Goal: Book appointment/travel/reservation

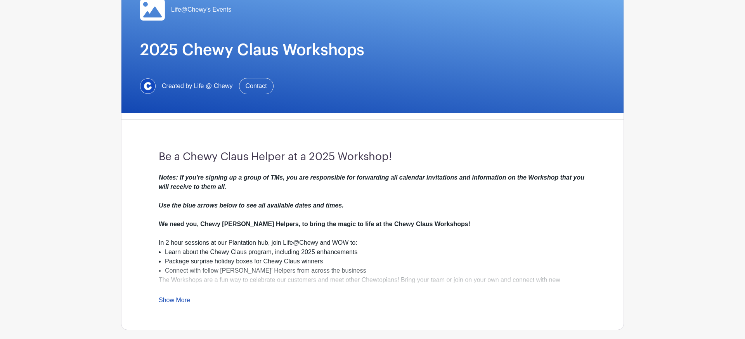
scroll to position [121, 0]
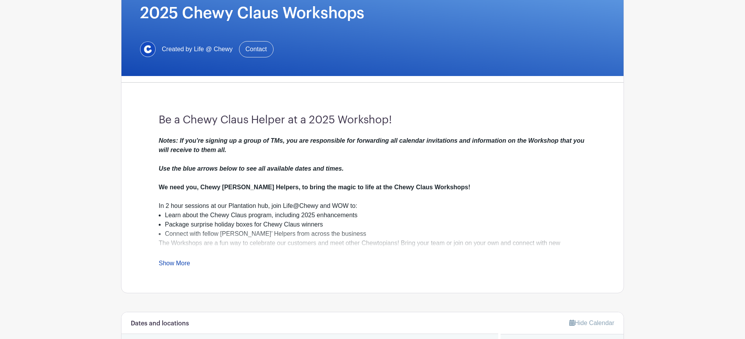
click at [170, 266] on link "Show More" at bounding box center [174, 265] width 31 height 10
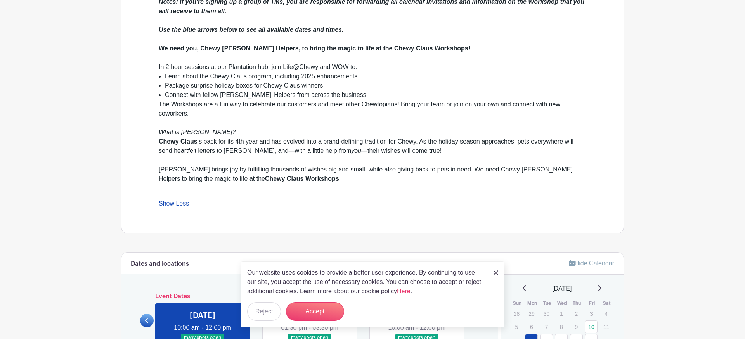
scroll to position [263, 0]
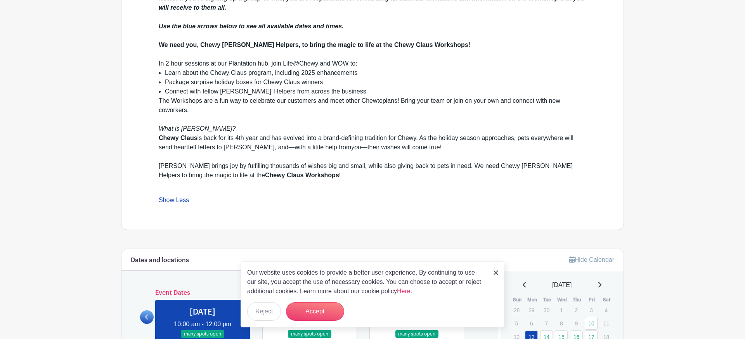
click at [159, 197] on link "Show Less" at bounding box center [174, 202] width 30 height 10
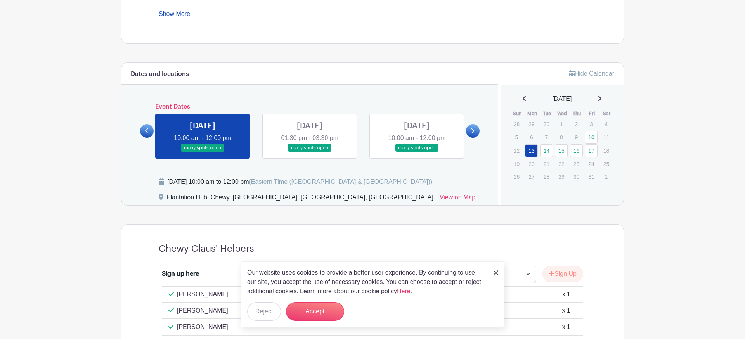
scroll to position [359, 0]
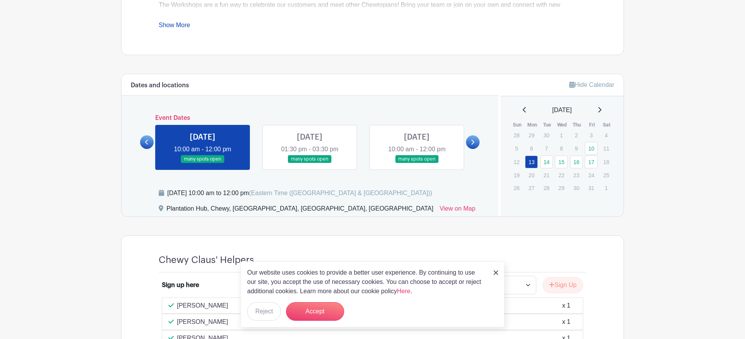
click at [310, 163] on link at bounding box center [310, 163] width 0 height 0
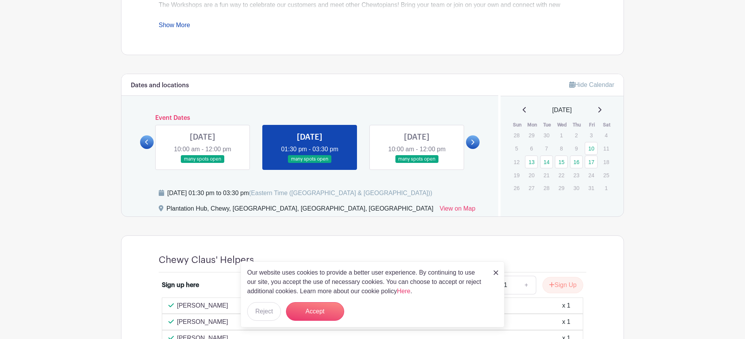
click at [203, 163] on link at bounding box center [203, 163] width 0 height 0
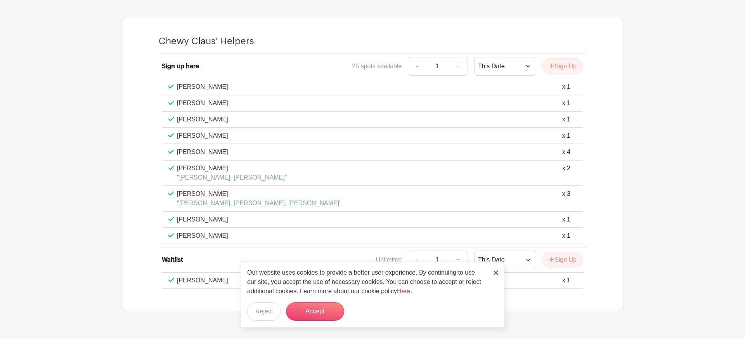
scroll to position [599, 0]
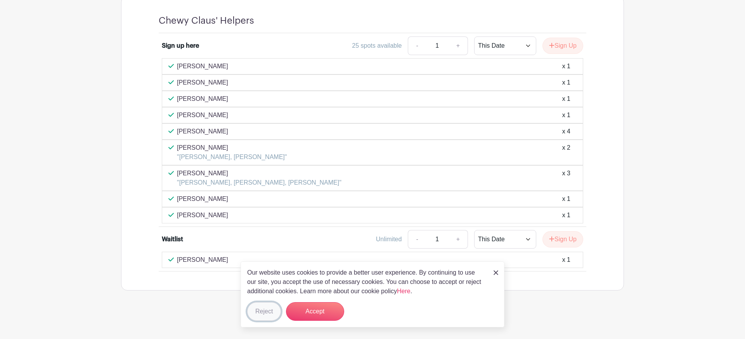
click at [266, 313] on button "Reject" at bounding box center [264, 311] width 34 height 19
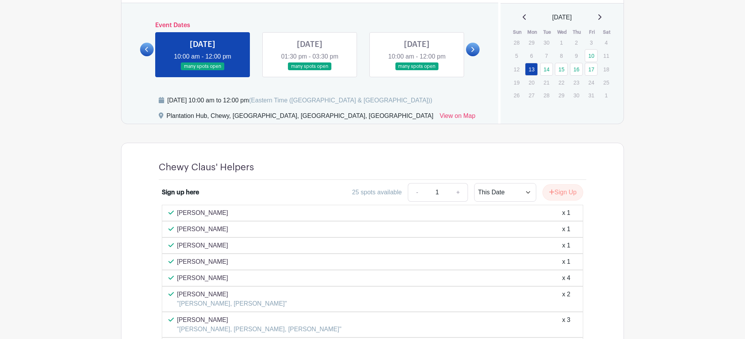
scroll to position [447, 0]
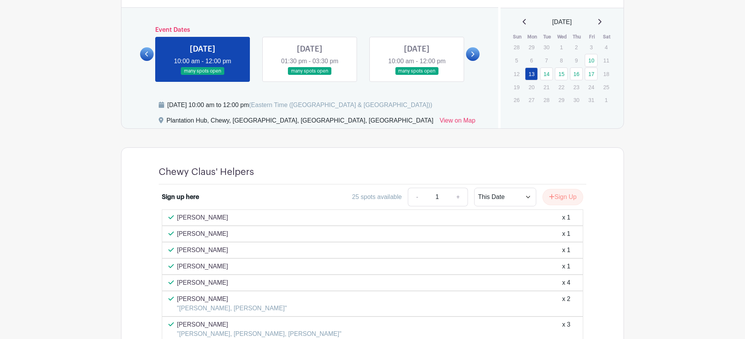
click at [310, 75] on link at bounding box center [310, 75] width 0 height 0
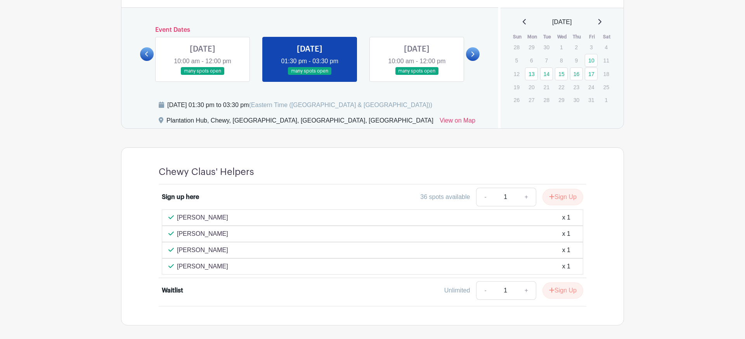
click at [417, 75] on link at bounding box center [417, 75] width 0 height 0
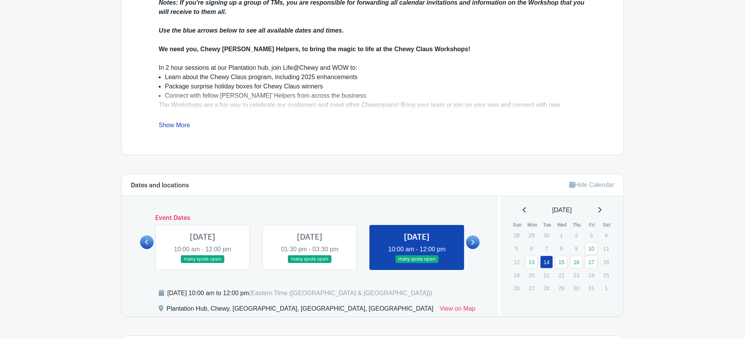
scroll to position [277, 0]
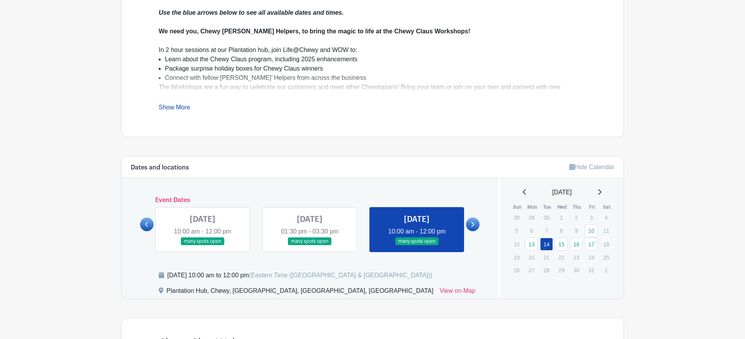
click at [474, 227] on icon at bounding box center [472, 225] width 3 height 6
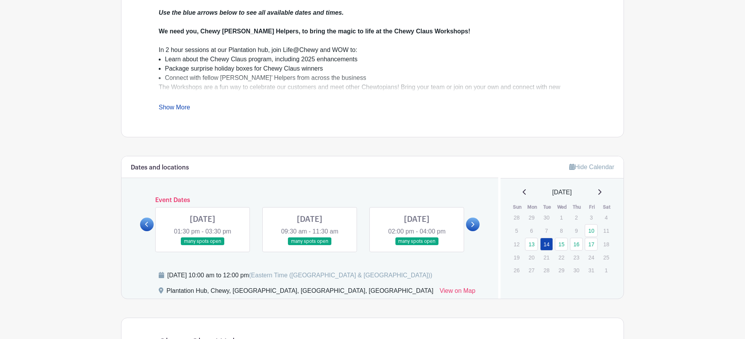
click at [203, 246] on link at bounding box center [203, 246] width 0 height 0
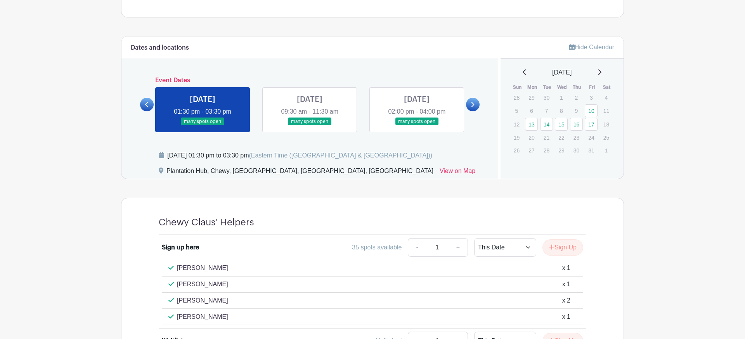
click at [310, 126] on link at bounding box center [310, 126] width 0 height 0
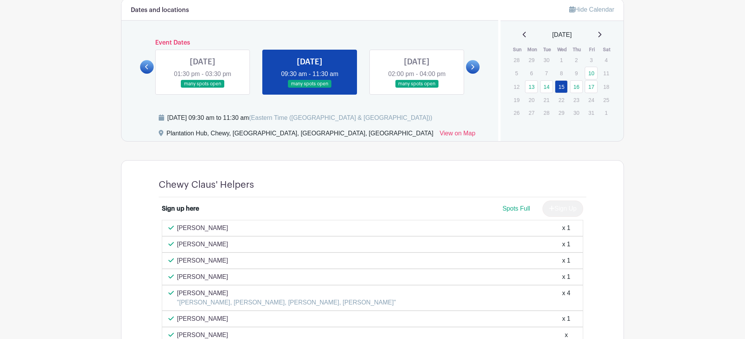
scroll to position [364, 0]
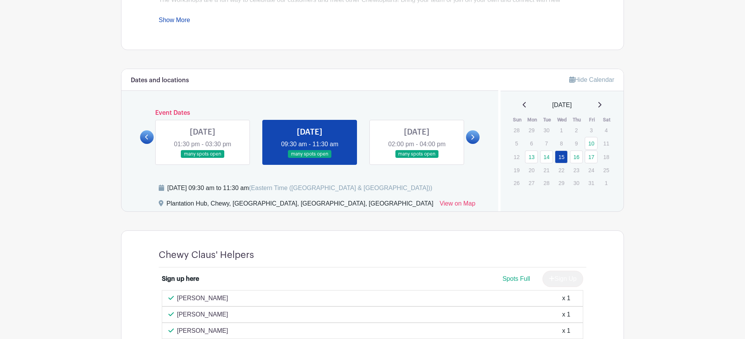
click at [417, 158] on link at bounding box center [417, 158] width 0 height 0
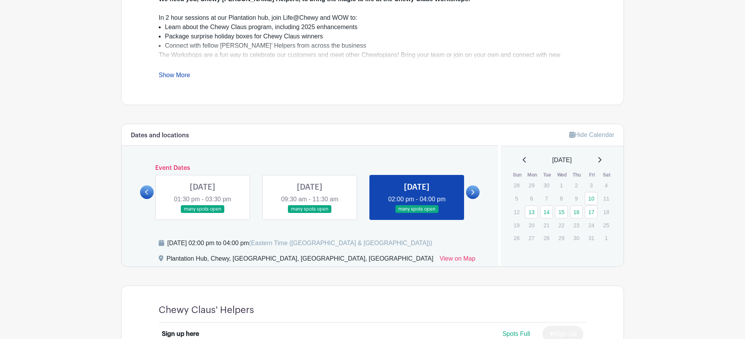
scroll to position [219, 0]
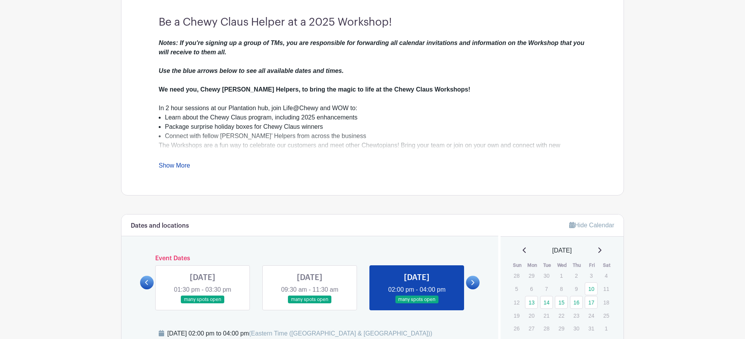
click at [471, 287] on link at bounding box center [473, 283] width 14 height 14
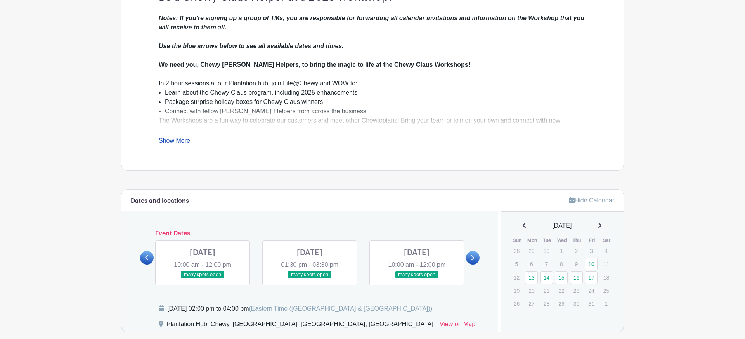
scroll to position [252, 0]
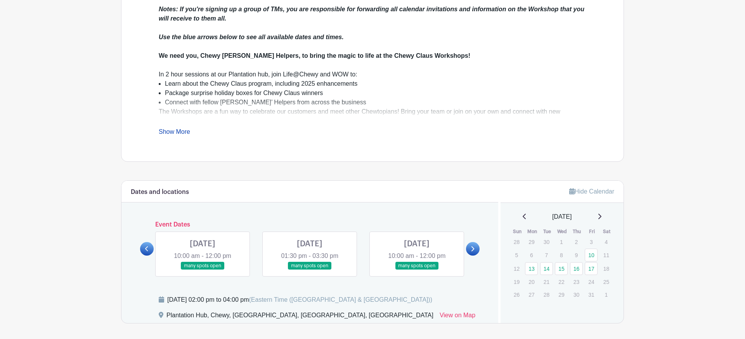
click at [417, 270] on link at bounding box center [417, 270] width 0 height 0
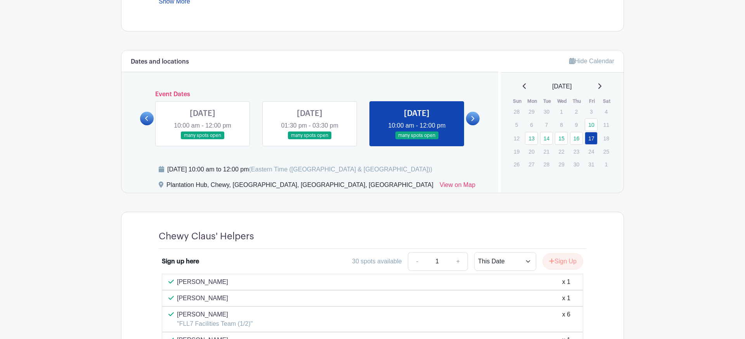
scroll to position [371, 0]
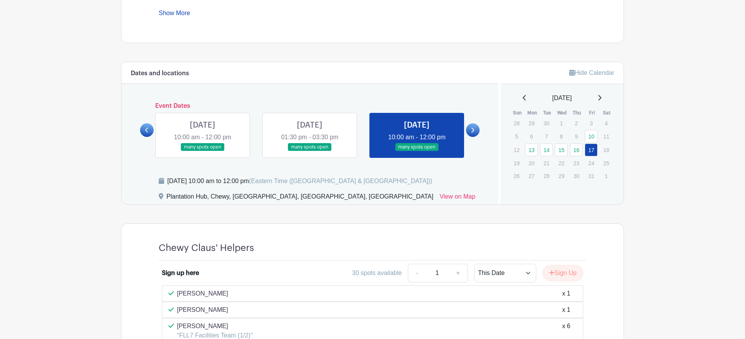
click at [475, 137] on div "Event Dates [DATE] 10:00 am - 12:00 pm many spots open [DATE] 01:30 pm - 03:30 …" at bounding box center [310, 130] width 340 height 56
click at [475, 132] on link at bounding box center [473, 130] width 14 height 14
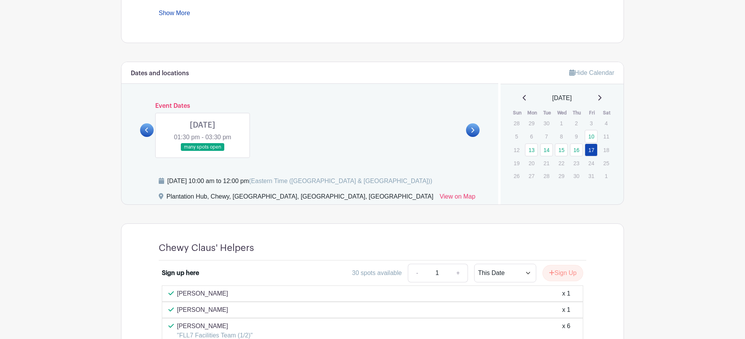
click at [203, 151] on link at bounding box center [203, 151] width 0 height 0
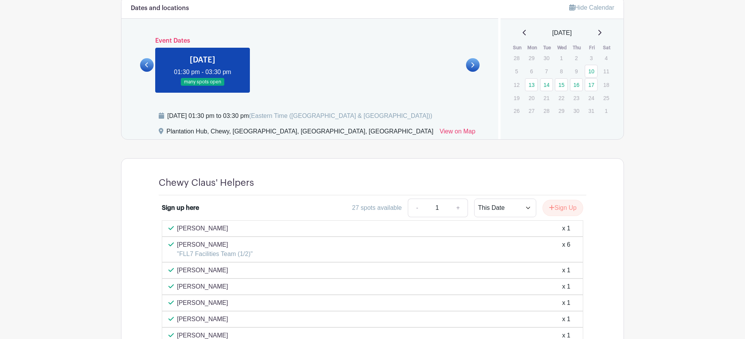
scroll to position [436, 0]
click at [141, 72] on div at bounding box center [147, 66] width 14 height 14
click at [147, 68] on icon at bounding box center [146, 66] width 3 height 6
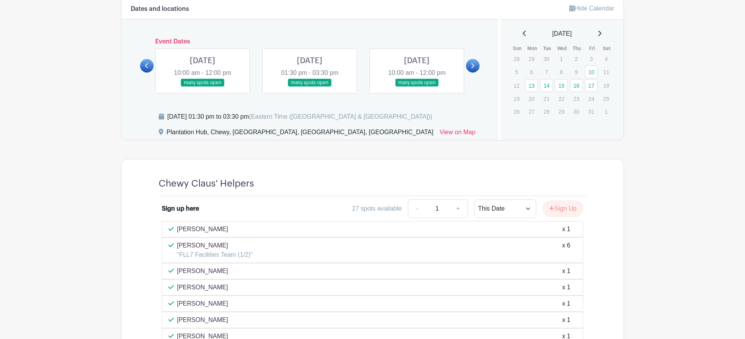
click at [147, 68] on icon at bounding box center [146, 66] width 3 height 6
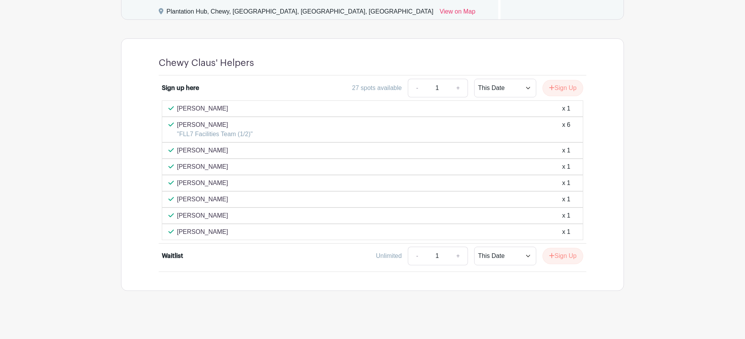
scroll to position [557, 0]
